Goal: Find specific page/section: Find specific page/section

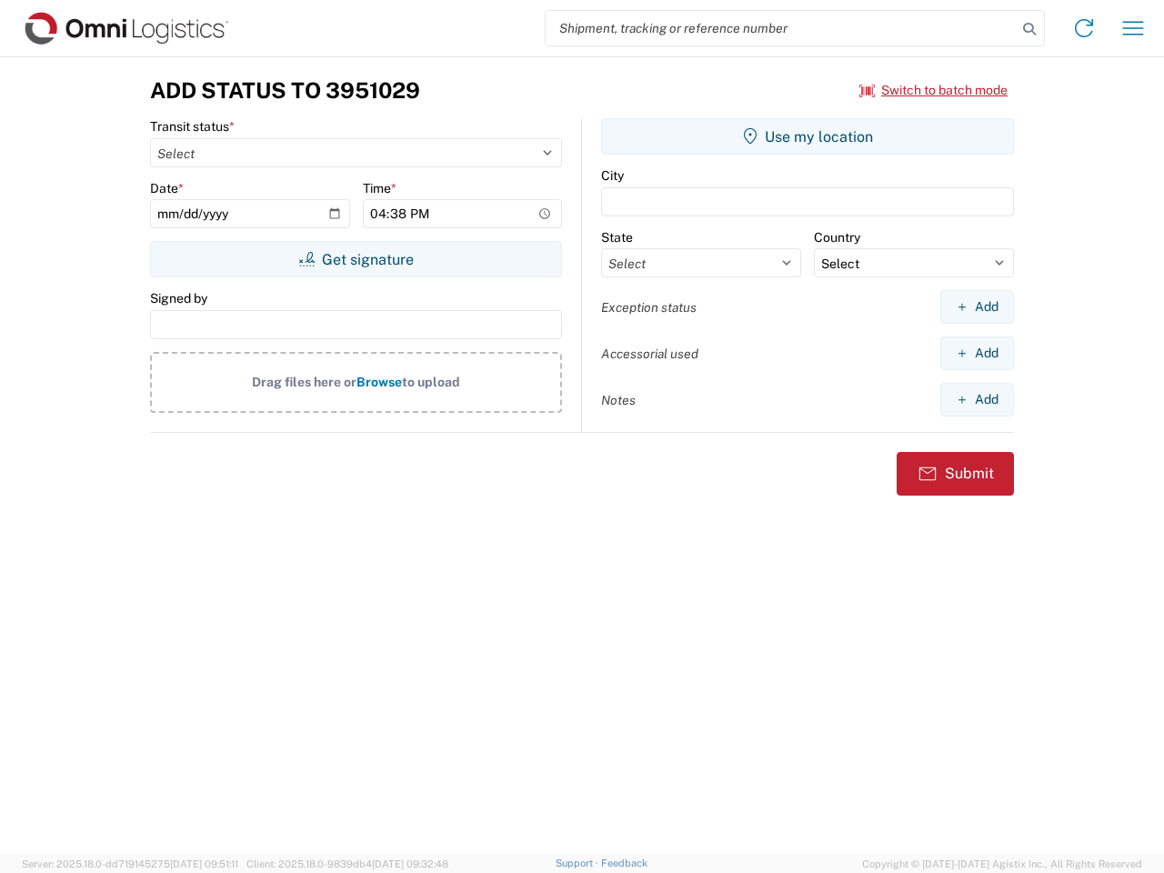
click at [781, 28] on input "search" at bounding box center [781, 28] width 471 height 35
click at [1030, 29] on icon at bounding box center [1029, 28] width 25 height 25
click at [1084, 28] on icon at bounding box center [1084, 28] width 29 height 29
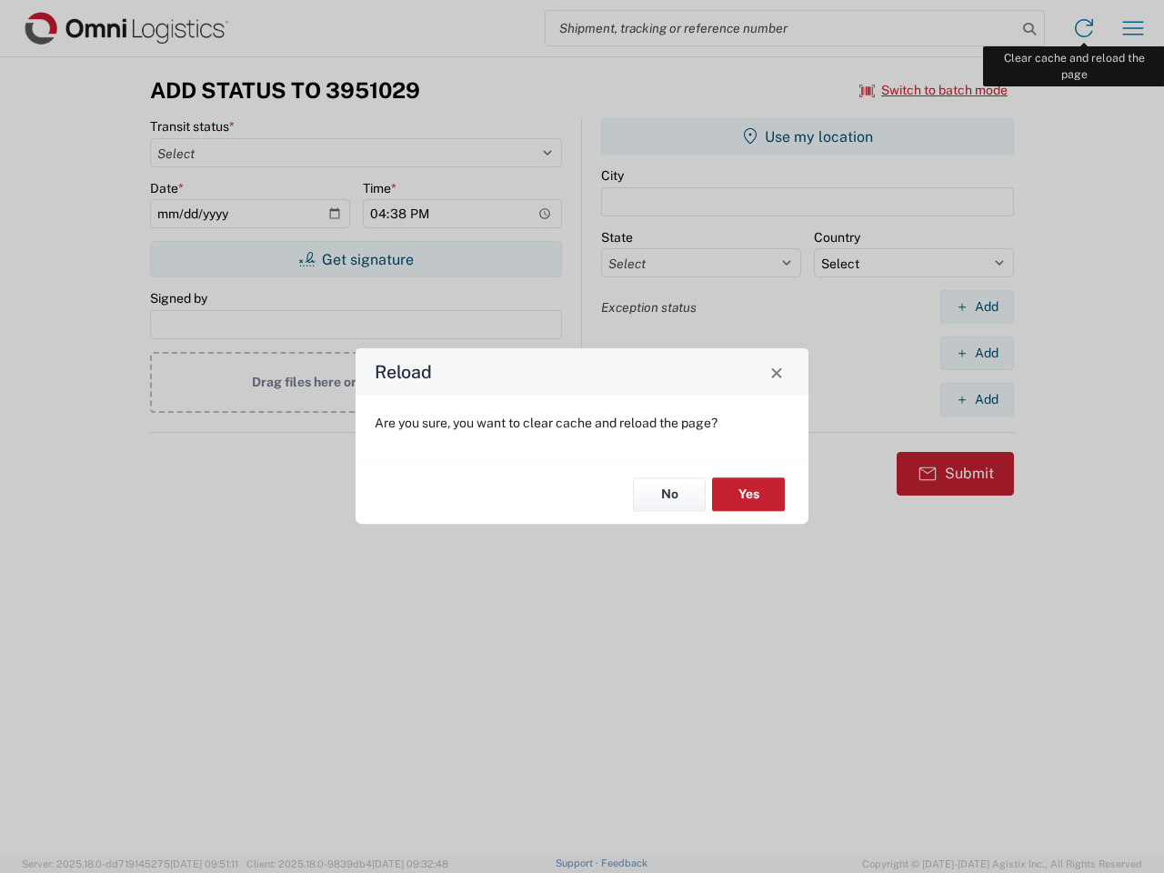
click at [1133, 28] on div "Reload Are you sure, you want to clear cache and reload the page? No Yes" at bounding box center [582, 436] width 1164 height 873
click at [934, 90] on div "Reload Are you sure, you want to clear cache and reload the page? No Yes" at bounding box center [582, 436] width 1164 height 873
click at [356, 259] on div "Reload Are you sure, you want to clear cache and reload the page? No Yes" at bounding box center [582, 436] width 1164 height 873
click at [808, 136] on div "Reload Are you sure, you want to clear cache and reload the page? No Yes" at bounding box center [582, 436] width 1164 height 873
click at [977, 307] on div "Reload Are you sure, you want to clear cache and reload the page? No Yes" at bounding box center [582, 436] width 1164 height 873
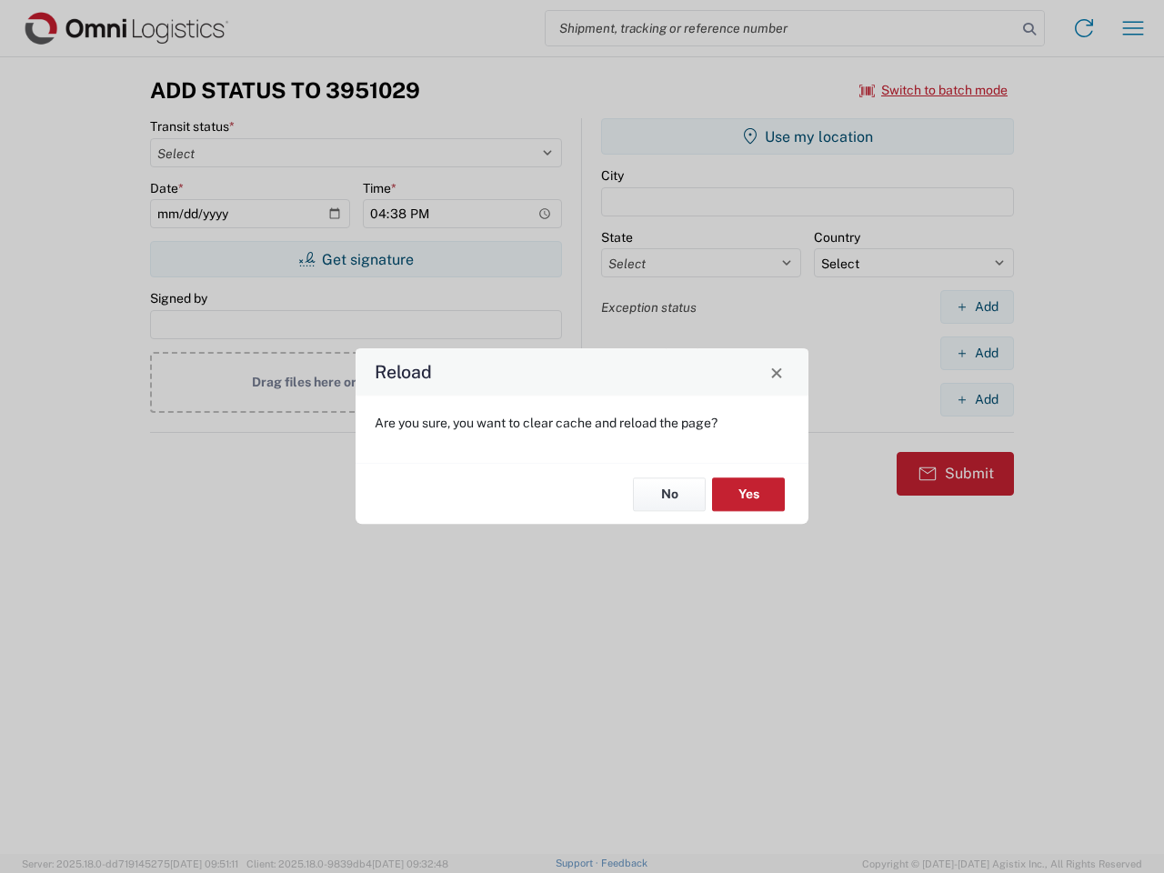
click at [977, 353] on div "Reload Are you sure, you want to clear cache and reload the page? No Yes" at bounding box center [582, 436] width 1164 height 873
click at [977, 399] on div "Reload Are you sure, you want to clear cache and reload the page? No Yes" at bounding box center [582, 436] width 1164 height 873
